Goal: Contribute content: Contribute content

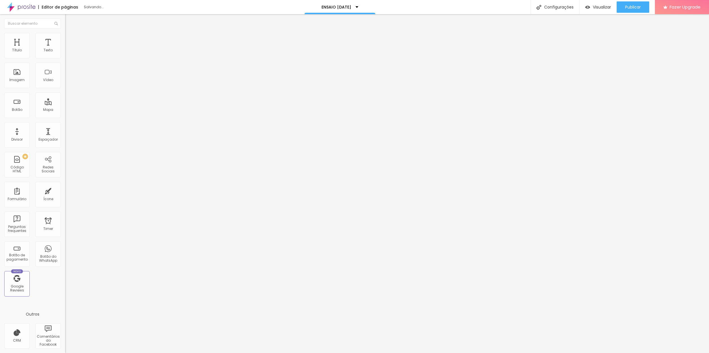
click at [65, 49] on span "Trocar imagem" at bounding box center [80, 46] width 31 height 5
click at [628, 10] on div "Publicar" at bounding box center [633, 6] width 16 height 11
